Goal: Use online tool/utility: Utilize a website feature to perform a specific function

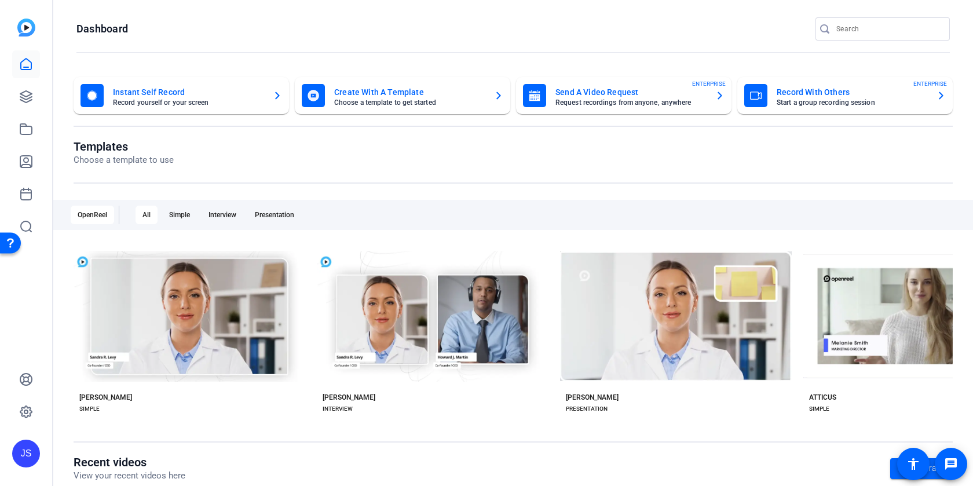
click at [792, 93] on mat-card-title "Record With Others" at bounding box center [852, 92] width 151 height 14
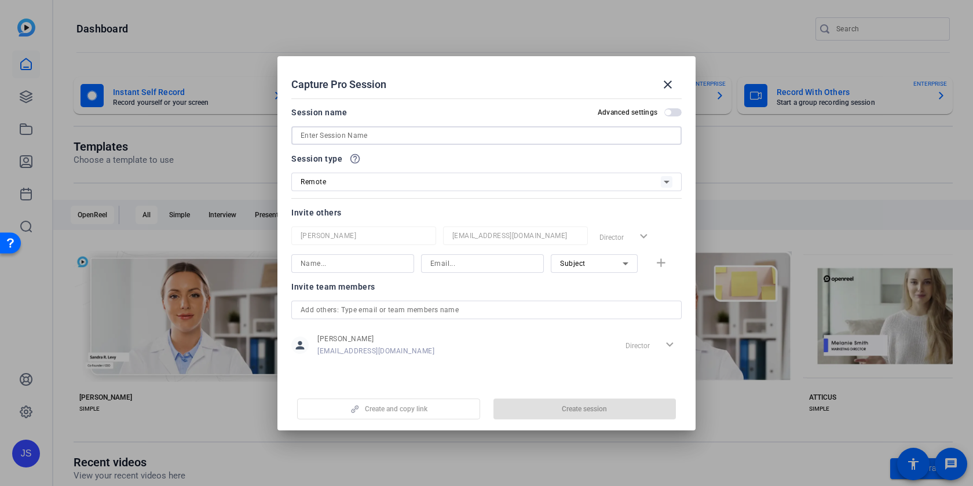
click at [312, 137] on input at bounding box center [487, 136] width 372 height 14
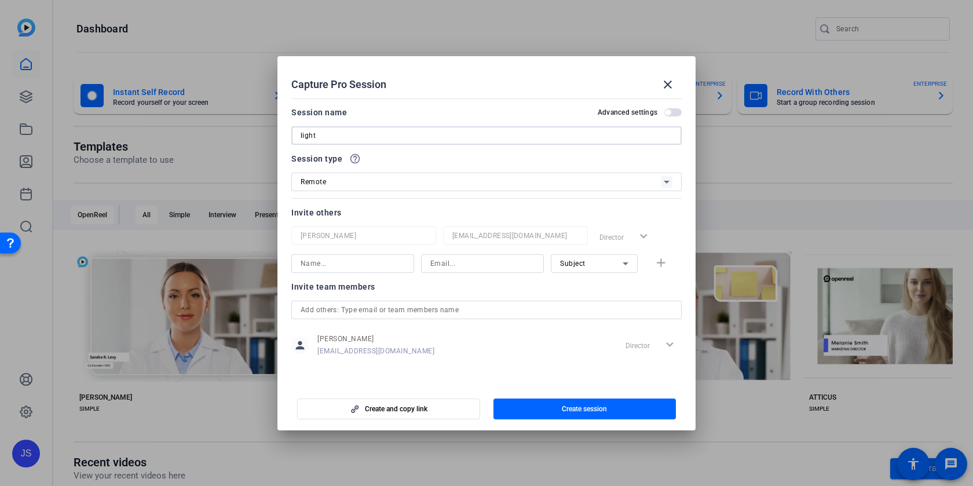
type input "light"
click at [547, 405] on span "button" at bounding box center [585, 409] width 183 height 28
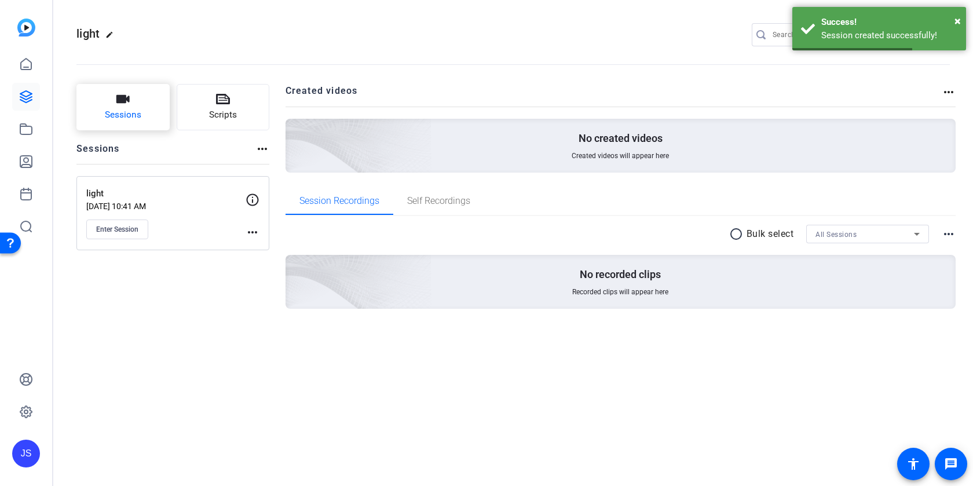
click at [129, 105] on icon "button" at bounding box center [123, 99] width 14 height 14
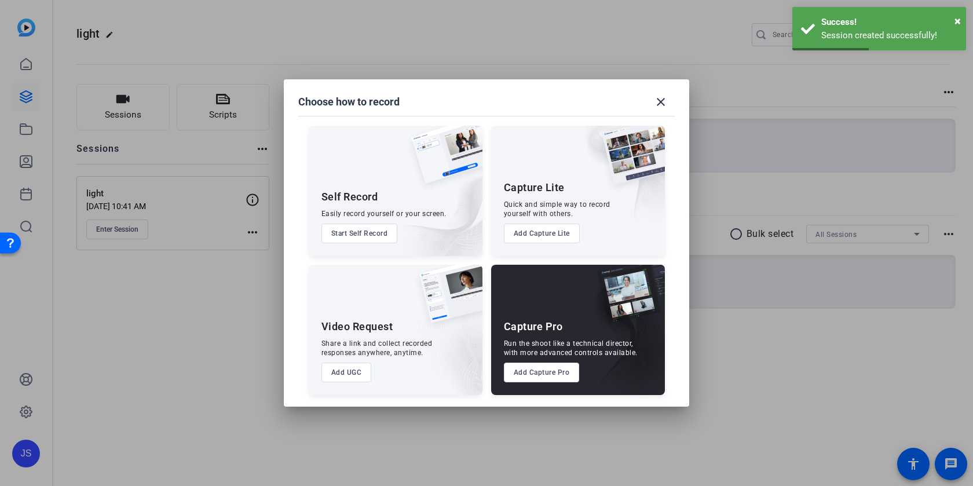
click at [537, 233] on button "Add Capture Lite" at bounding box center [542, 234] width 76 height 20
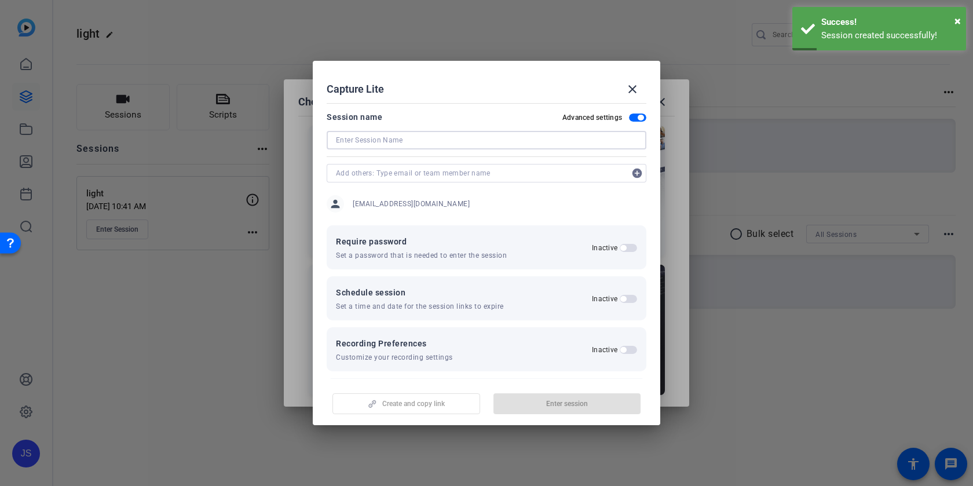
click at [356, 141] on input at bounding box center [486, 140] width 301 height 14
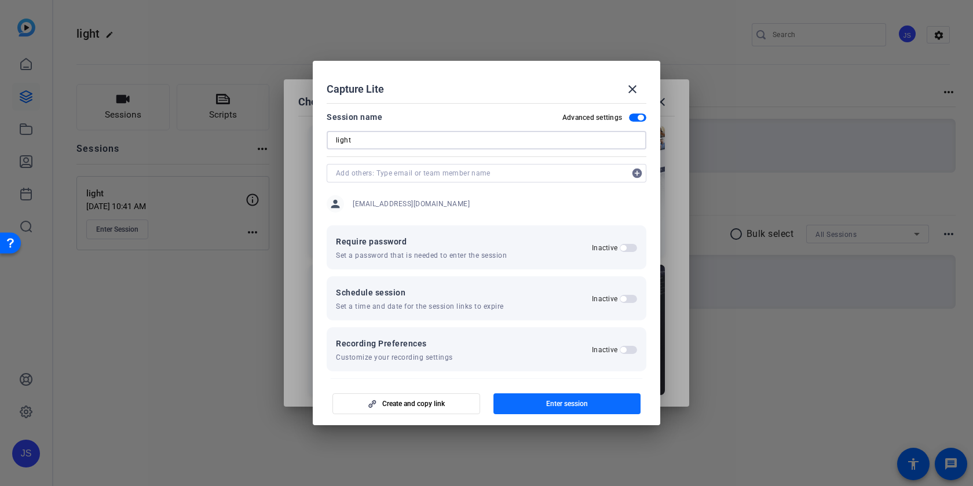
type input "light"
click at [557, 398] on span "button" at bounding box center [568, 404] width 148 height 28
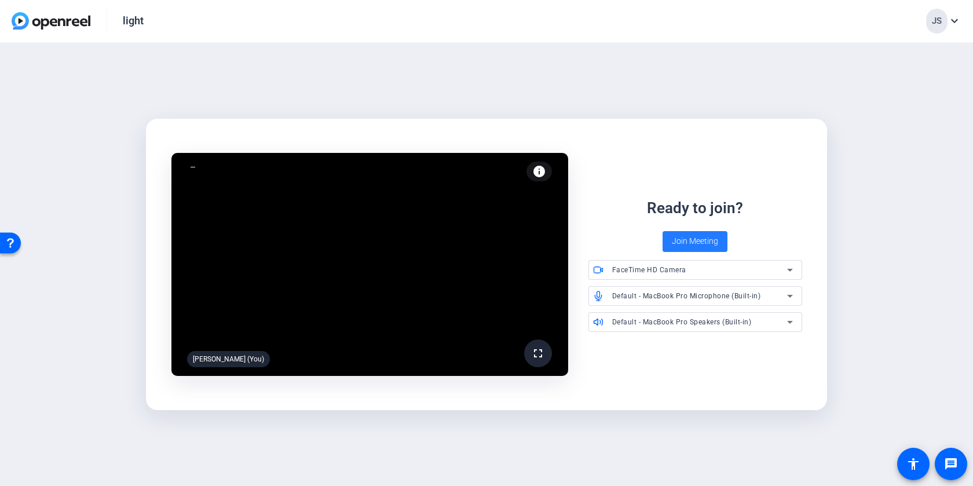
click at [700, 241] on span "Join Meeting" at bounding box center [695, 241] width 46 height 12
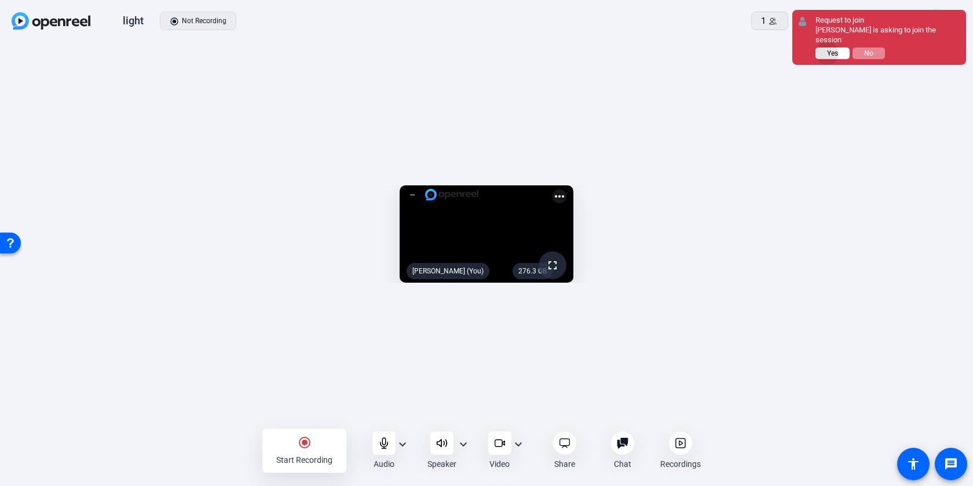
click at [828, 49] on span "Yes" at bounding box center [832, 53] width 11 height 8
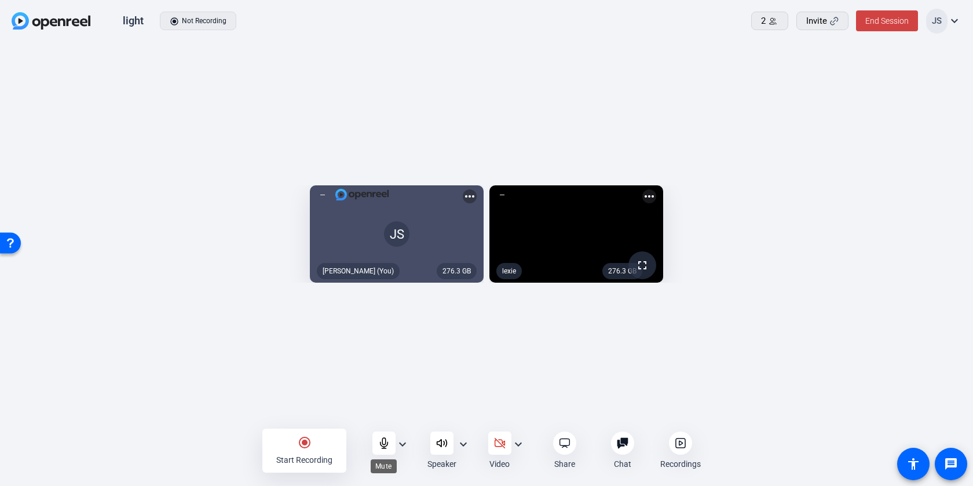
click at [386, 442] on icon at bounding box center [384, 443] width 12 height 12
click at [437, 446] on icon at bounding box center [442, 443] width 12 height 12
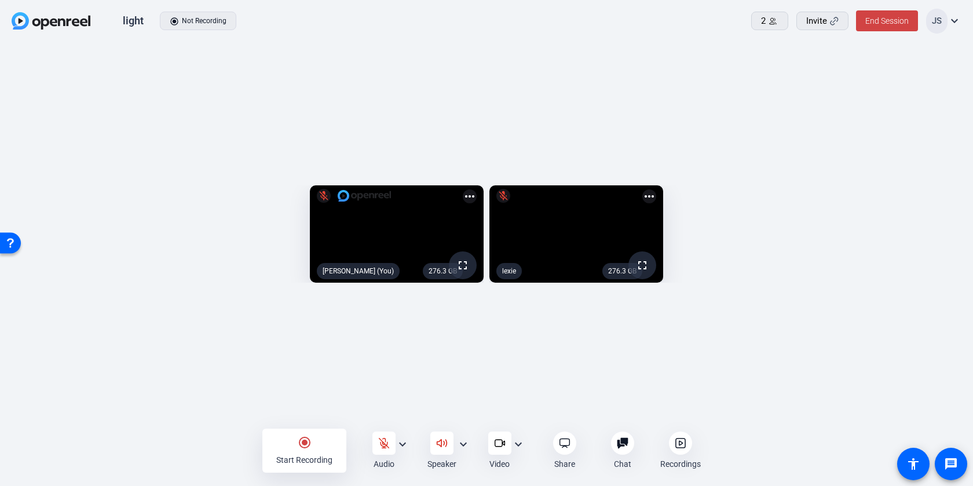
click at [442, 443] on icon at bounding box center [442, 443] width 12 height 12
click at [305, 443] on mat-icon "radio_button_checked" at bounding box center [305, 443] width 14 height 14
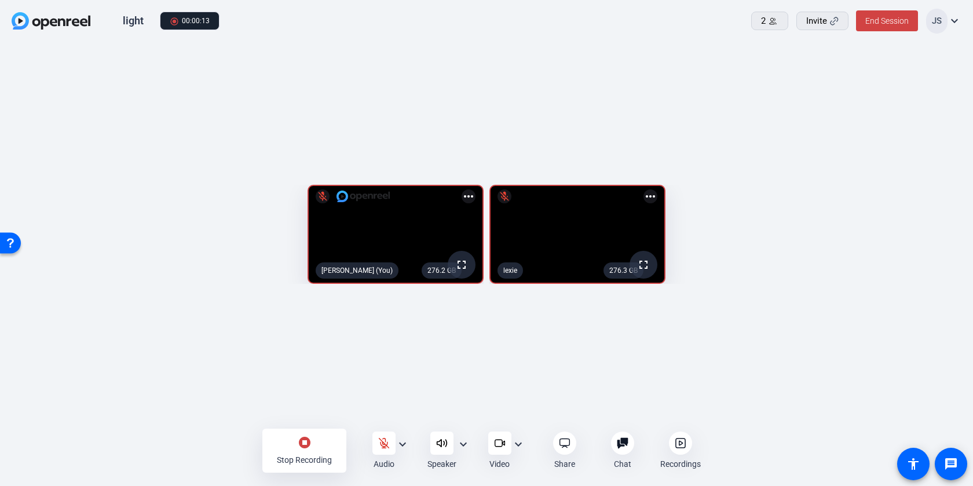
click at [305, 443] on mat-icon "stop_circle" at bounding box center [305, 443] width 14 height 14
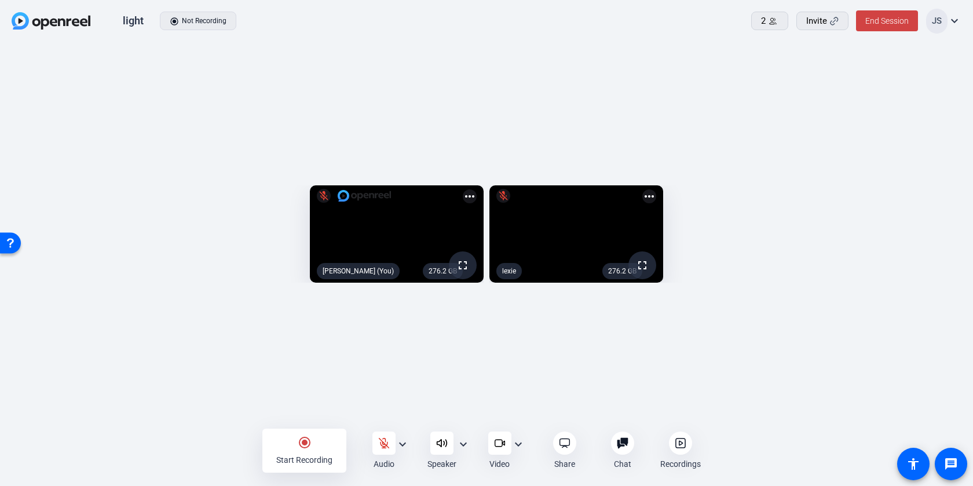
click at [679, 440] on icon at bounding box center [681, 443] width 12 height 12
